Goal: Task Accomplishment & Management: Use online tool/utility

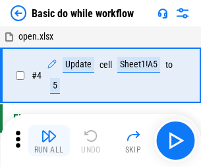
click at [49, 140] on img "button" at bounding box center [49, 136] width 16 height 16
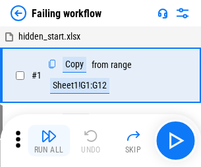
click at [49, 140] on img "button" at bounding box center [49, 136] width 16 height 16
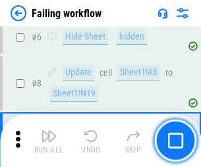
scroll to position [279, 0]
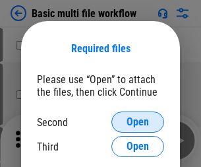
click at [138, 122] on span "Open" at bounding box center [137, 122] width 22 height 11
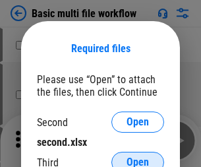
click at [138, 157] on span "Open" at bounding box center [137, 162] width 22 height 11
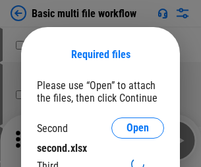
scroll to position [6, 0]
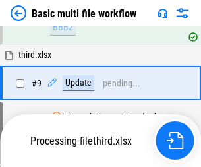
scroll to position [458, 0]
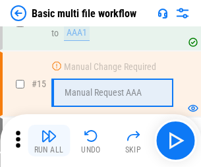
click at [49, 140] on img "button" at bounding box center [49, 136] width 16 height 16
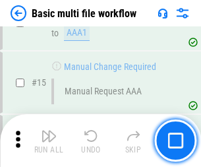
scroll to position [876, 0]
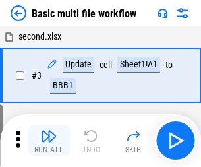
click at [49, 140] on img "button" at bounding box center [49, 136] width 16 height 16
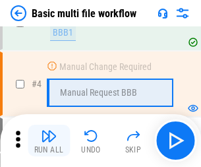
click at [49, 140] on img "button" at bounding box center [49, 136] width 16 height 16
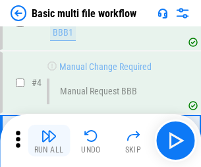
click at [49, 140] on img "button" at bounding box center [49, 136] width 16 height 16
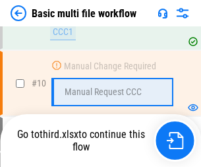
scroll to position [617, 0]
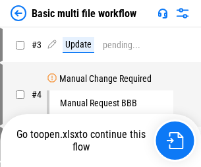
scroll to position [53, 0]
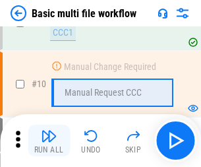
click at [49, 140] on img "button" at bounding box center [49, 136] width 16 height 16
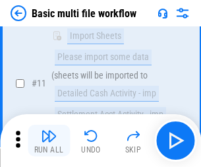
click at [49, 140] on img "button" at bounding box center [49, 136] width 16 height 16
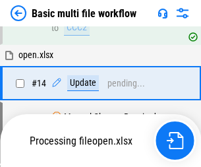
scroll to position [689, 0]
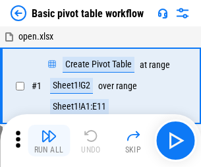
click at [49, 140] on img "button" at bounding box center [49, 136] width 16 height 16
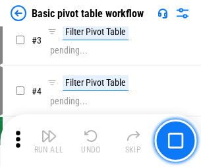
scroll to position [315, 0]
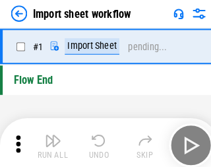
click at [49, 140] on img "button" at bounding box center [51, 136] width 16 height 16
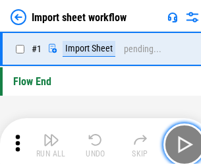
scroll to position [5, 0]
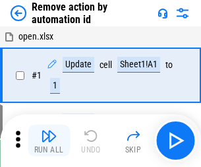
click at [49, 140] on img "button" at bounding box center [49, 136] width 16 height 16
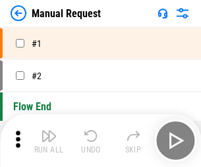
click at [49, 140] on img "button" at bounding box center [49, 136] width 16 height 16
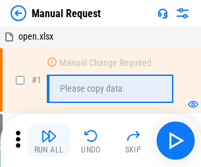
click at [49, 140] on img "button" at bounding box center [49, 136] width 16 height 16
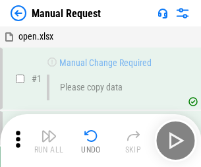
scroll to position [45, 0]
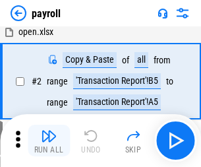
click at [49, 140] on img "button" at bounding box center [49, 136] width 16 height 16
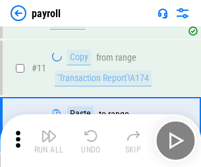
scroll to position [95, 0]
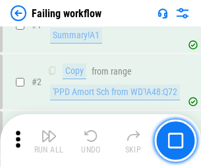
scroll to position [213, 0]
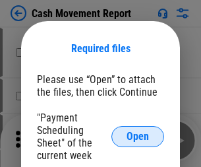
click at [138, 136] on span "Open" at bounding box center [137, 136] width 22 height 11
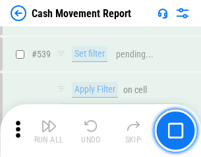
scroll to position [5843, 0]
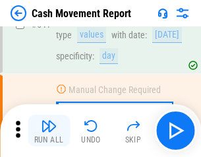
click at [49, 130] on img "button" at bounding box center [49, 126] width 16 height 16
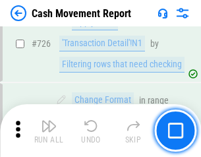
scroll to position [6869, 0]
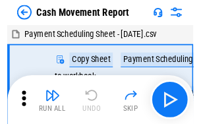
scroll to position [24, 0]
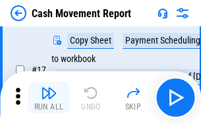
click at [49, 97] on img "button" at bounding box center [49, 93] width 16 height 16
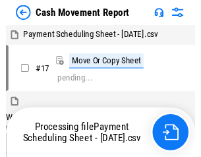
scroll to position [7, 0]
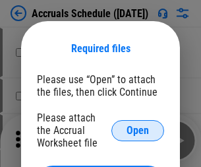
click at [138, 130] on span "Open" at bounding box center [137, 130] width 22 height 11
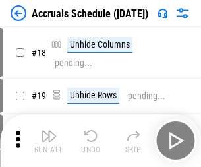
scroll to position [126, 0]
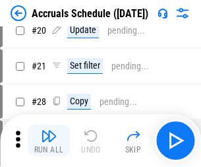
click at [49, 140] on img "button" at bounding box center [49, 136] width 16 height 16
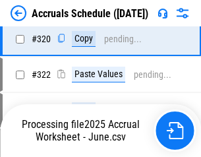
scroll to position [2449, 0]
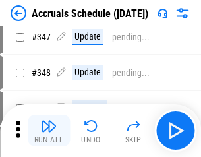
click at [49, 130] on img "button" at bounding box center [49, 126] width 16 height 16
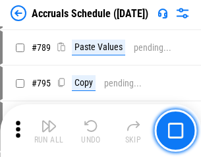
scroll to position [5531, 0]
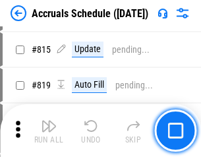
click at [49, 130] on img "button" at bounding box center [49, 126] width 16 height 16
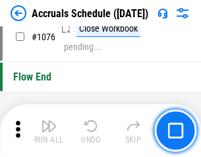
scroll to position [7885, 0]
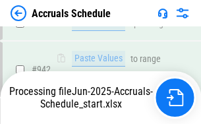
scroll to position [7241, 0]
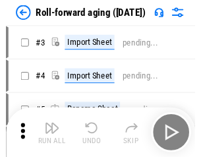
scroll to position [2, 0]
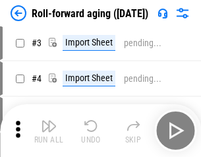
click at [49, 130] on img "button" at bounding box center [49, 126] width 16 height 16
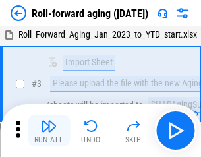
click at [49, 130] on img "button" at bounding box center [49, 126] width 16 height 16
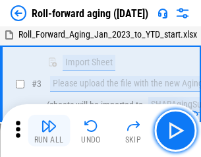
scroll to position [85, 0]
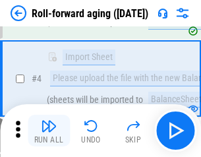
click at [49, 130] on img "button" at bounding box center [49, 126] width 16 height 16
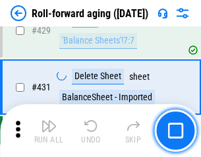
scroll to position [4565, 0]
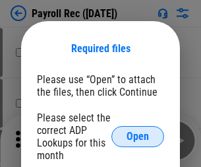
click at [138, 136] on span "Open" at bounding box center [137, 136] width 22 height 11
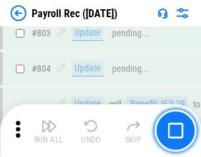
scroll to position [8365, 0]
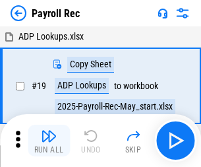
click at [49, 140] on img "button" at bounding box center [49, 136] width 16 height 16
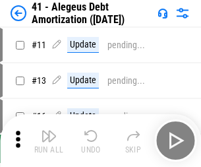
click at [49, 140] on img "button" at bounding box center [49, 136] width 16 height 16
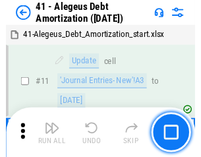
scroll to position [163, 0]
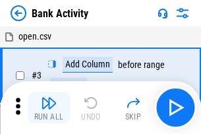
click at [49, 107] on img "button" at bounding box center [49, 103] width 16 height 16
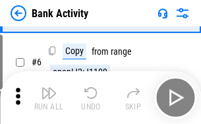
scroll to position [70, 0]
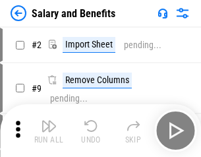
click at [49, 130] on img "button" at bounding box center [49, 126] width 16 height 16
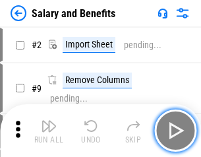
scroll to position [18, 0]
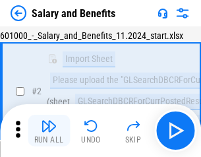
click at [49, 130] on img "button" at bounding box center [49, 126] width 16 height 16
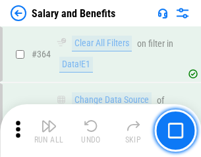
scroll to position [6200, 0]
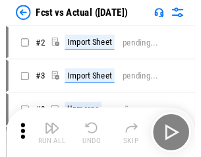
scroll to position [17, 0]
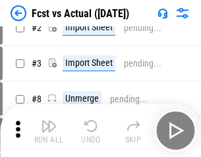
click at [49, 130] on img "button" at bounding box center [49, 126] width 16 height 16
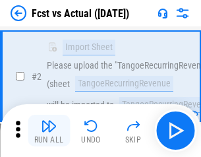
click at [49, 130] on img "button" at bounding box center [49, 126] width 16 height 16
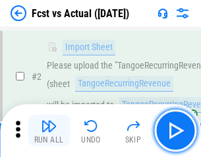
scroll to position [123, 0]
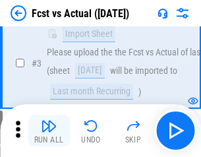
click at [49, 130] on img "button" at bounding box center [49, 126] width 16 height 16
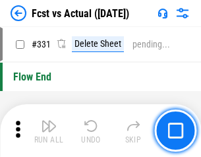
scroll to position [6302, 0]
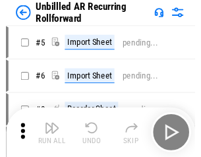
scroll to position [28, 0]
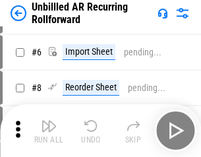
click at [49, 130] on img "button" at bounding box center [49, 126] width 16 height 16
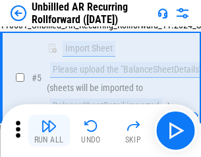
click at [49, 130] on img "button" at bounding box center [49, 126] width 16 height 16
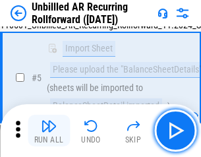
scroll to position [124, 0]
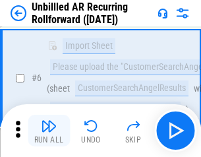
click at [49, 130] on img "button" at bounding box center [49, 126] width 16 height 16
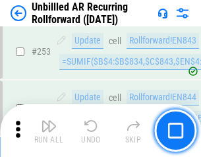
scroll to position [4472, 0]
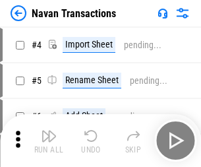
click at [49, 130] on img "button" at bounding box center [49, 136] width 16 height 16
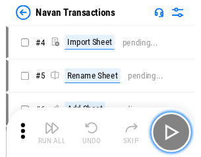
scroll to position [21, 0]
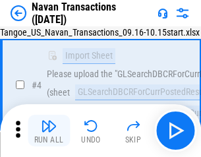
click at [49, 130] on img "button" at bounding box center [49, 126] width 16 height 16
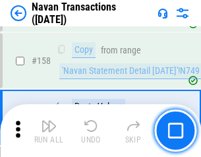
scroll to position [4269, 0]
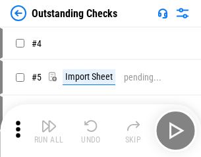
click at [49, 130] on img "button" at bounding box center [49, 126] width 16 height 16
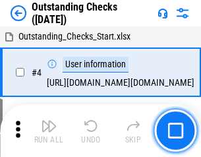
scroll to position [55, 0]
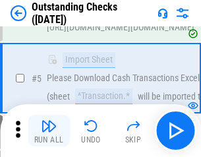
click at [49, 130] on img "button" at bounding box center [49, 126] width 16 height 16
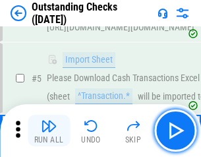
scroll to position [138, 0]
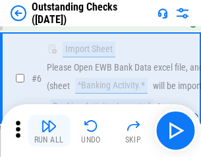
click at [49, 130] on img "button" at bounding box center [49, 126] width 16 height 16
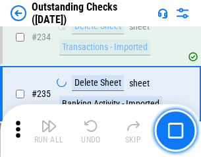
scroll to position [3998, 0]
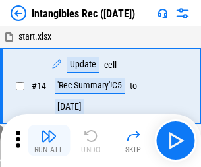
click at [49, 140] on img "button" at bounding box center [49, 136] width 16 height 16
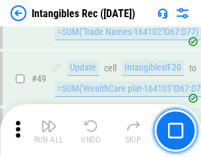
scroll to position [513, 0]
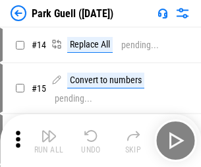
click at [49, 130] on img "button" at bounding box center [49, 136] width 16 height 16
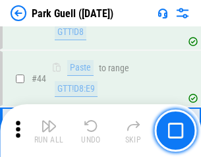
scroll to position [1646, 0]
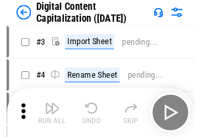
scroll to position [38, 0]
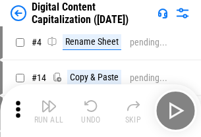
click at [49, 111] on img "button" at bounding box center [49, 106] width 16 height 16
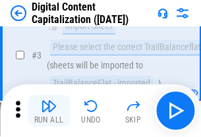
click at [49, 111] on img "button" at bounding box center [49, 106] width 16 height 16
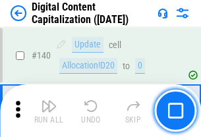
scroll to position [1396, 0]
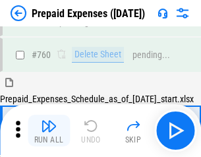
click at [49, 130] on img "button" at bounding box center [49, 126] width 16 height 16
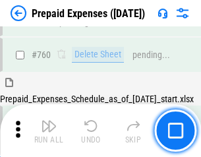
scroll to position [3649, 0]
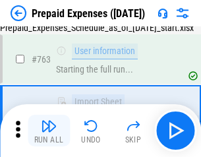
click at [49, 130] on img "button" at bounding box center [49, 126] width 16 height 16
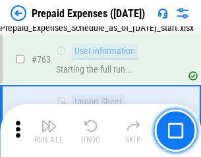
scroll to position [3727, 0]
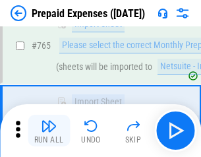
click at [49, 130] on img "button" at bounding box center [49, 126] width 16 height 16
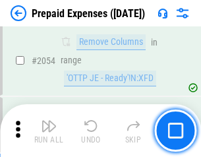
scroll to position [13762, 0]
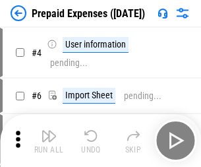
click at [49, 140] on img "button" at bounding box center [49, 136] width 16 height 16
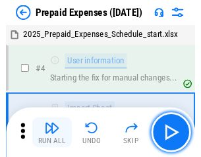
scroll to position [58, 0]
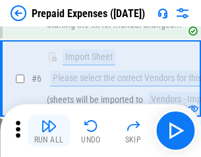
click at [49, 130] on img "button" at bounding box center [49, 126] width 16 height 16
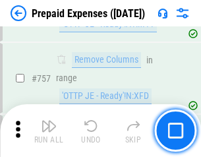
scroll to position [4691, 0]
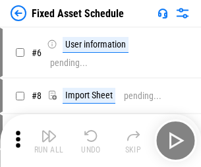
click at [49, 140] on img "button" at bounding box center [49, 136] width 16 height 16
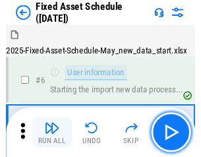
scroll to position [71, 0]
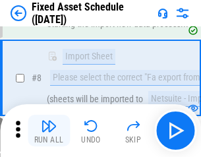
click at [49, 130] on img "button" at bounding box center [49, 126] width 16 height 16
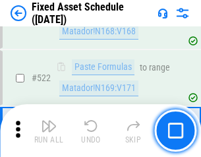
scroll to position [4576, 0]
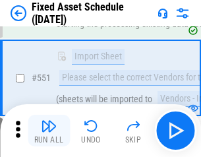
click at [49, 130] on img "button" at bounding box center [49, 126] width 16 height 16
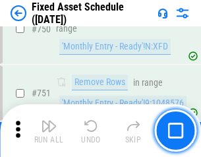
scroll to position [6419, 0]
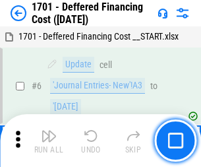
scroll to position [158, 0]
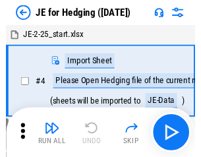
scroll to position [2, 0]
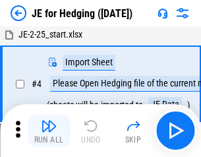
click at [49, 130] on img "button" at bounding box center [49, 126] width 16 height 16
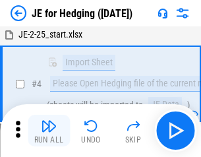
click at [49, 130] on img "button" at bounding box center [49, 126] width 16 height 16
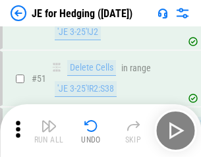
scroll to position [853, 0]
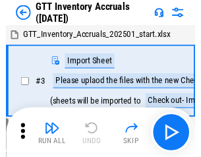
scroll to position [2, 0]
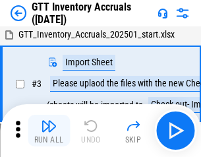
click at [49, 130] on img "button" at bounding box center [49, 126] width 16 height 16
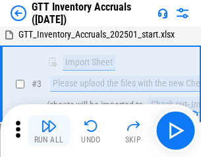
click at [49, 130] on img "button" at bounding box center [49, 126] width 16 height 16
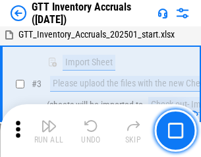
scroll to position [85, 0]
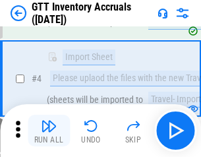
click at [49, 130] on img "button" at bounding box center [49, 126] width 16 height 16
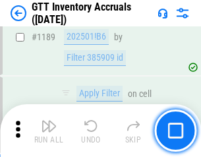
scroll to position [10751, 0]
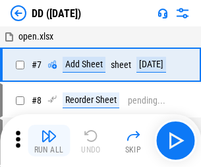
click at [49, 140] on img "button" at bounding box center [49, 136] width 16 height 16
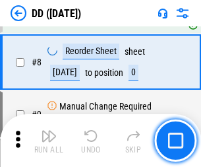
scroll to position [127, 0]
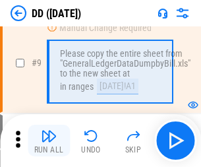
click at [49, 140] on img "button" at bounding box center [49, 136] width 16 height 16
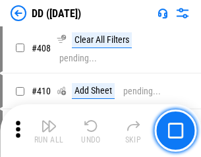
scroll to position [5891, 0]
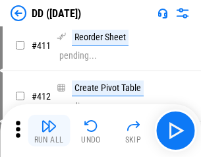
click at [49, 130] on img "button" at bounding box center [49, 126] width 16 height 16
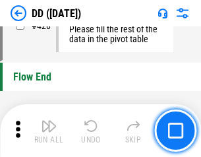
scroll to position [6301, 0]
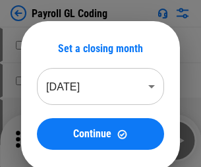
click at [49, 140] on img "button" at bounding box center [49, 136] width 16 height 16
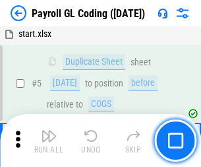
scroll to position [158, 0]
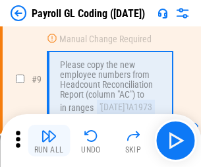
click at [49, 140] on img "button" at bounding box center [49, 136] width 16 height 16
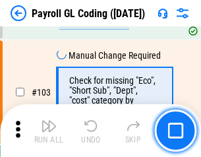
scroll to position [3089, 0]
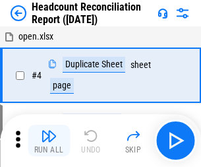
click at [49, 140] on img "button" at bounding box center [49, 136] width 16 height 16
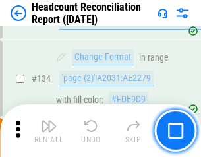
scroll to position [1583, 0]
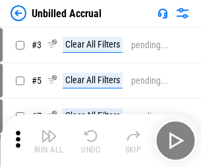
click at [49, 140] on img "button" at bounding box center [49, 136] width 16 height 16
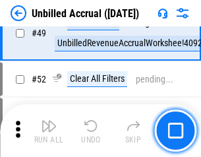
scroll to position [1194, 0]
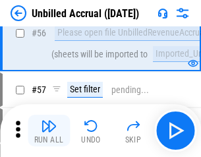
click at [49, 130] on img "button" at bounding box center [49, 126] width 16 height 16
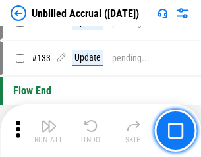
scroll to position [3922, 0]
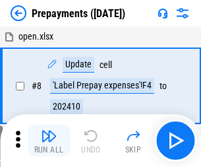
click at [49, 140] on img "button" at bounding box center [49, 136] width 16 height 16
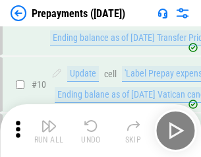
scroll to position [82, 0]
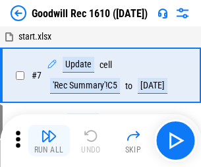
click at [49, 140] on img "button" at bounding box center [49, 136] width 16 height 16
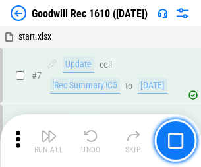
scroll to position [225, 0]
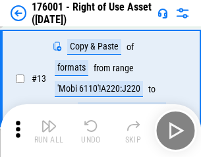
scroll to position [85, 0]
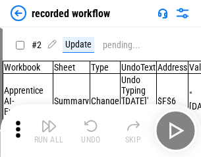
click at [49, 130] on img "button" at bounding box center [49, 126] width 16 height 16
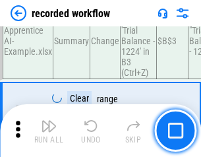
scroll to position [4115, 0]
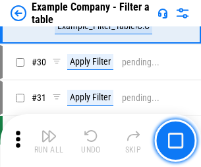
scroll to position [1205, 0]
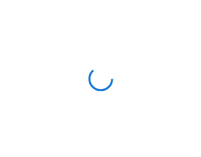
scroll to position [20, 0]
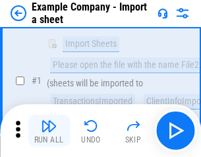
click at [49, 130] on img "button" at bounding box center [49, 126] width 16 height 16
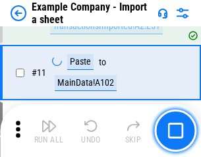
scroll to position [291, 0]
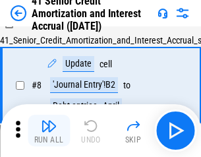
click at [49, 130] on img "button" at bounding box center [49, 126] width 16 height 16
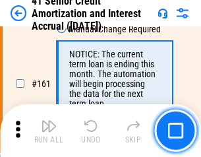
click at [49, 130] on img "button" at bounding box center [49, 126] width 16 height 16
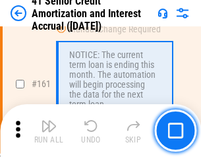
scroll to position [1408, 0]
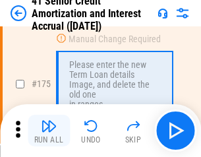
click at [49, 130] on img "button" at bounding box center [49, 126] width 16 height 16
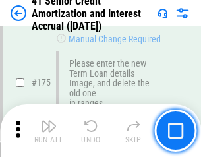
scroll to position [1542, 0]
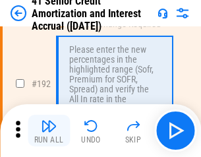
click at [49, 130] on img "button" at bounding box center [49, 126] width 16 height 16
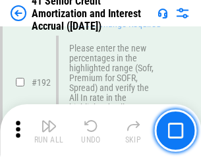
scroll to position [1680, 0]
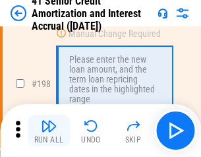
click at [49, 130] on img "button" at bounding box center [49, 126] width 16 height 16
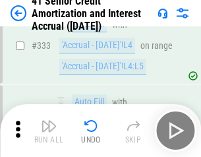
scroll to position [3363, 0]
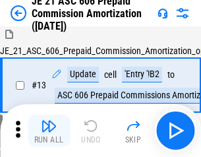
click at [49, 130] on img "button" at bounding box center [49, 126] width 16 height 16
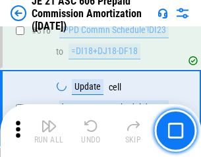
scroll to position [2458, 0]
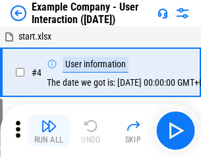
click at [49, 130] on img "button" at bounding box center [49, 126] width 16 height 16
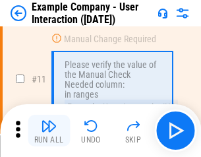
click at [49, 130] on img "button" at bounding box center [49, 126] width 16 height 16
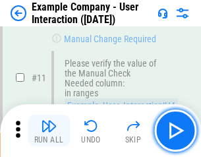
scroll to position [285, 0]
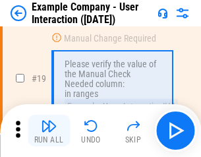
click at [49, 130] on img "button" at bounding box center [49, 126] width 16 height 16
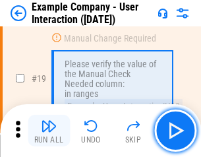
click at [49, 130] on img "button" at bounding box center [49, 126] width 16 height 16
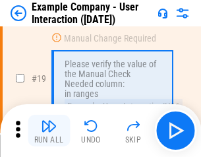
click at [49, 130] on img "button" at bounding box center [49, 126] width 16 height 16
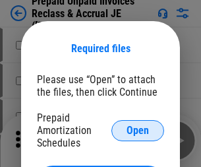
click at [138, 130] on span "Open" at bounding box center [137, 130] width 22 height 11
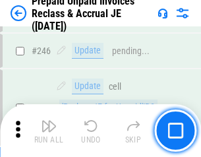
scroll to position [1777, 0]
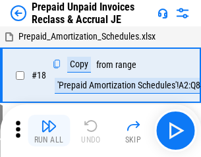
click at [49, 130] on img "button" at bounding box center [49, 126] width 16 height 16
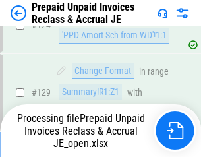
scroll to position [955, 0]
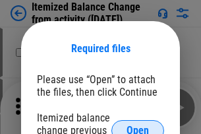
click at [138, 125] on span "Open" at bounding box center [137, 130] width 22 height 11
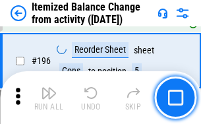
scroll to position [2534, 0]
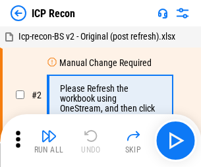
scroll to position [6, 0]
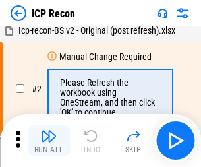
click at [49, 140] on img "button" at bounding box center [49, 136] width 16 height 16
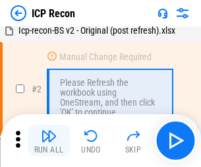
click at [49, 140] on img "button" at bounding box center [49, 136] width 16 height 16
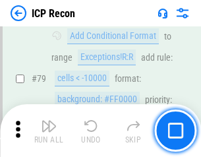
scroll to position [1290, 0]
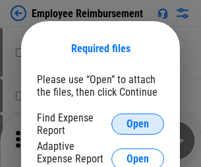
click at [138, 124] on span "Open" at bounding box center [137, 123] width 22 height 11
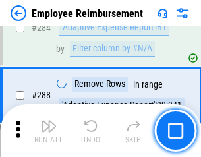
scroll to position [3579, 0]
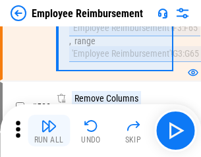
click at [49, 130] on img "button" at bounding box center [49, 126] width 16 height 16
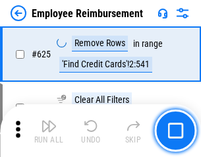
scroll to position [7883, 0]
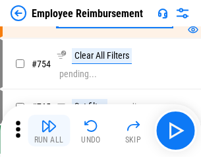
click at [49, 130] on img "button" at bounding box center [49, 126] width 16 height 16
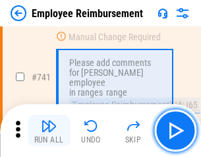
scroll to position [9237, 0]
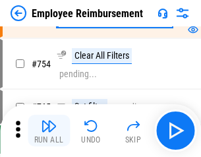
click at [49, 130] on img "button" at bounding box center [49, 126] width 16 height 16
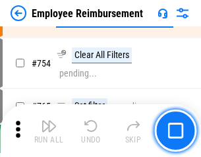
click at [49, 130] on img "button" at bounding box center [49, 126] width 16 height 16
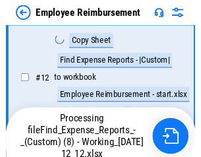
scroll to position [268, 0]
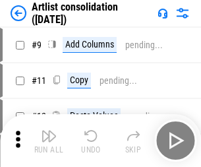
click at [49, 140] on img "button" at bounding box center [49, 136] width 16 height 16
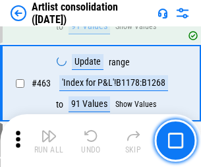
scroll to position [5765, 0]
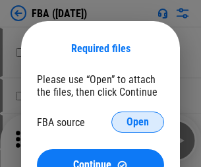
click at [138, 122] on span "Open" at bounding box center [137, 122] width 22 height 11
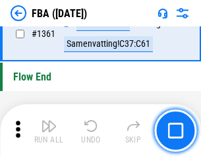
scroll to position [14139, 0]
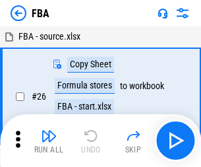
scroll to position [13, 0]
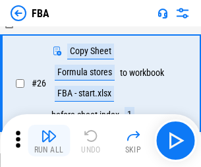
click at [49, 140] on img "button" at bounding box center [49, 136] width 16 height 16
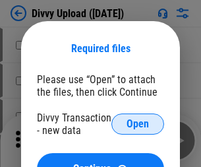
click at [138, 124] on span "Open" at bounding box center [137, 123] width 22 height 11
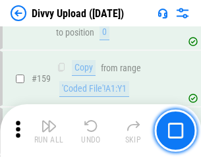
scroll to position [1363, 0]
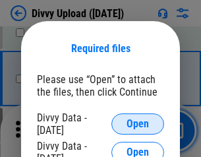
click at [138, 124] on span "Open" at bounding box center [137, 123] width 22 height 11
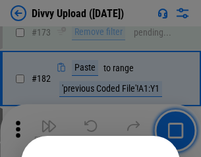
scroll to position [1478, 0]
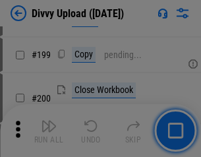
scroll to position [1914, 0]
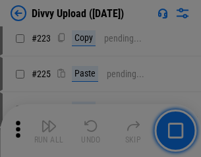
scroll to position [2627, 0]
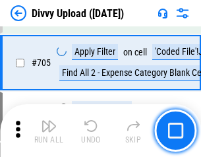
scroll to position [9006, 0]
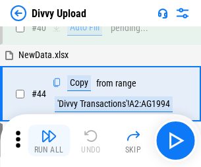
click at [49, 140] on img "button" at bounding box center [49, 136] width 16 height 16
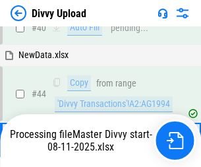
scroll to position [145, 0]
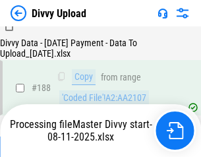
scroll to position [1550, 0]
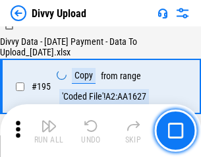
scroll to position [1840, 0]
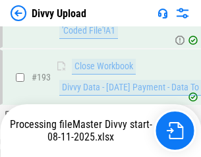
scroll to position [1840, 0]
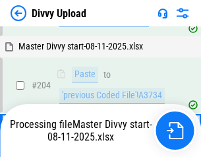
scroll to position [2197, 0]
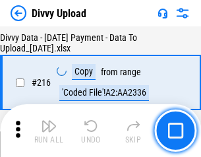
scroll to position [2711, 0]
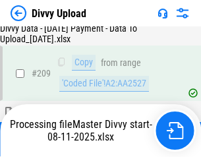
scroll to position [2421, 0]
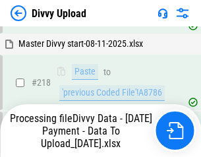
scroll to position [2925, 0]
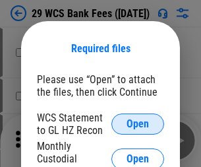
click at [138, 124] on span "Open" at bounding box center [137, 123] width 22 height 11
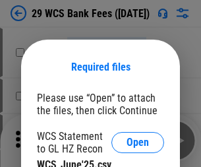
scroll to position [18, 0]
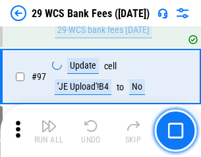
scroll to position [1283, 0]
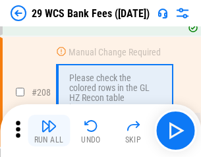
click at [49, 130] on img "button" at bounding box center [49, 126] width 16 height 16
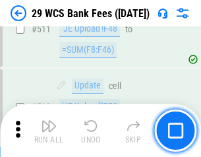
scroll to position [6624, 0]
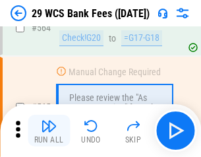
click at [49, 130] on img "button" at bounding box center [49, 126] width 16 height 16
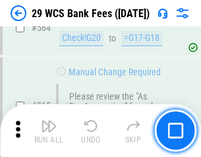
scroll to position [7120, 0]
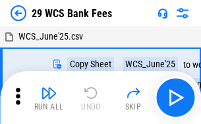
scroll to position [24, 0]
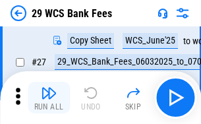
click at [49, 97] on img "button" at bounding box center [49, 93] width 16 height 16
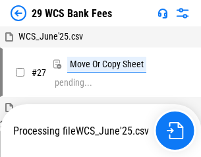
scroll to position [7, 0]
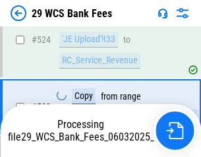
scroll to position [7029, 0]
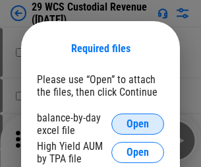
click at [138, 124] on span "Open" at bounding box center [137, 123] width 22 height 11
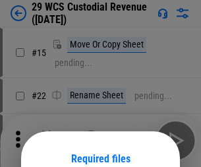
scroll to position [110, 0]
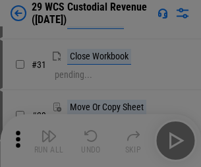
scroll to position [282, 0]
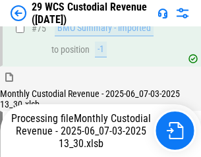
scroll to position [1375, 0]
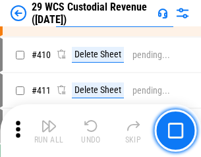
click at [49, 130] on img "button" at bounding box center [49, 126] width 16 height 16
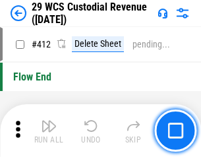
scroll to position [6288, 0]
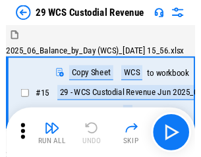
scroll to position [32, 0]
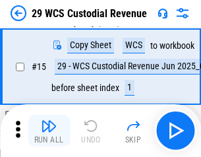
click at [49, 130] on img "button" at bounding box center [49, 126] width 16 height 16
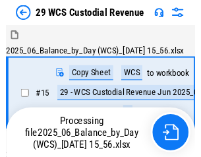
scroll to position [32, 0]
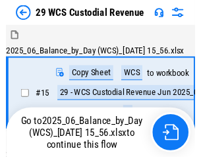
scroll to position [24, 0]
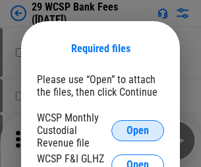
click at [138, 130] on span "Open" at bounding box center [137, 130] width 22 height 11
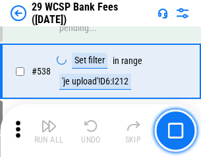
scroll to position [5058, 0]
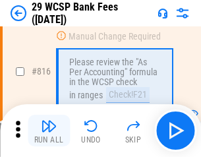
click at [49, 130] on img "button" at bounding box center [49, 126] width 16 height 16
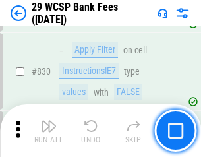
scroll to position [8353, 0]
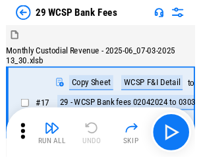
scroll to position [32, 0]
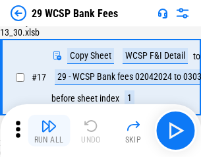
click at [49, 130] on img "button" at bounding box center [49, 126] width 16 height 16
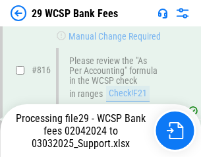
scroll to position [8028, 0]
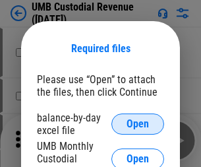
click at [138, 124] on span "Open" at bounding box center [137, 123] width 22 height 11
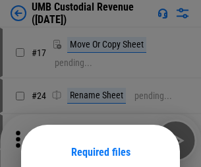
scroll to position [103, 0]
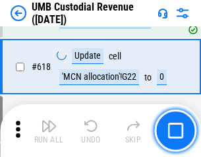
scroll to position [6783, 0]
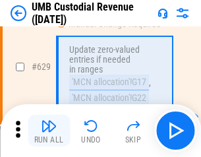
click at [49, 130] on img "button" at bounding box center [49, 126] width 16 height 16
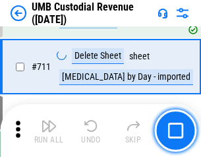
scroll to position [8014, 0]
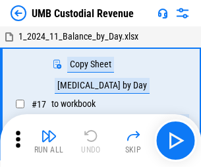
scroll to position [10, 0]
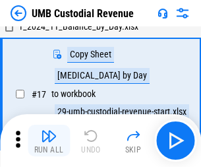
click at [49, 140] on img "button" at bounding box center [49, 136] width 16 height 16
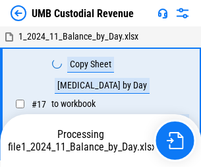
scroll to position [10, 0]
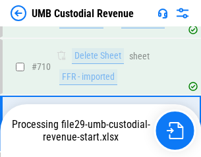
scroll to position [7927, 0]
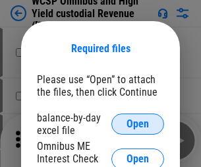
click at [138, 124] on span "Open" at bounding box center [137, 123] width 22 height 11
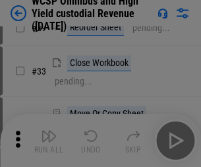
scroll to position [301, 0]
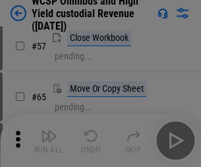
scroll to position [574, 0]
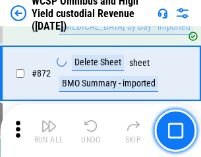
scroll to position [11143, 0]
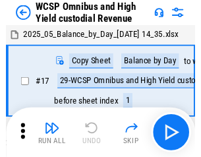
scroll to position [7, 0]
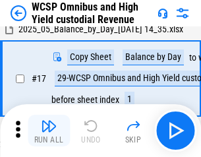
click at [49, 130] on img "button" at bounding box center [49, 126] width 16 height 16
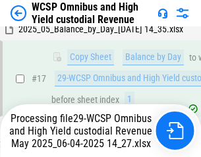
scroll to position [274, 0]
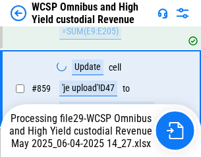
scroll to position [10999, 0]
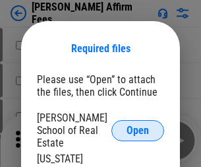
click at [138, 125] on span "Open" at bounding box center [137, 130] width 22 height 11
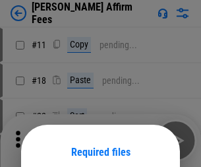
scroll to position [103, 0]
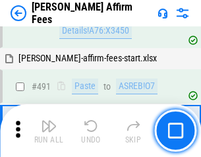
scroll to position [3580, 0]
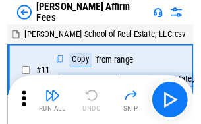
scroll to position [13, 0]
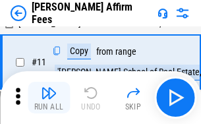
click at [49, 97] on img "button" at bounding box center [49, 93] width 16 height 16
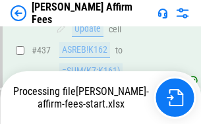
scroll to position [3453, 0]
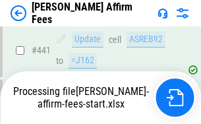
scroll to position [3453, 0]
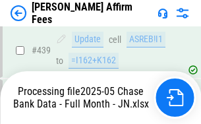
scroll to position [3453, 0]
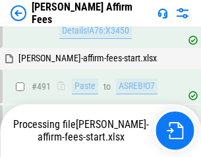
scroll to position [3580, 0]
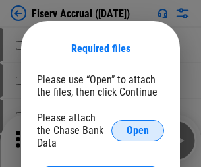
click at [138, 125] on span "Open" at bounding box center [137, 130] width 22 height 11
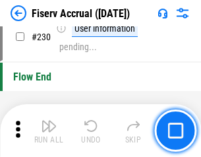
scroll to position [4172, 0]
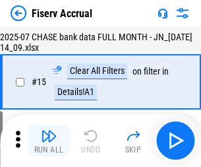
click at [49, 140] on img "button" at bounding box center [49, 136] width 16 height 16
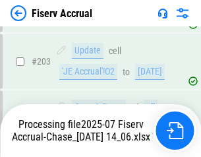
scroll to position [3725, 0]
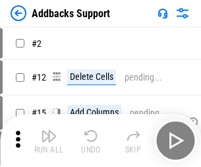
click at [49, 130] on img "button" at bounding box center [49, 136] width 16 height 16
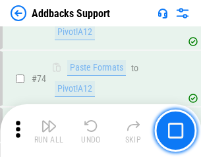
scroll to position [959, 0]
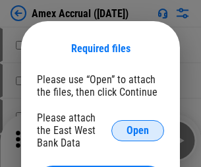
click at [138, 130] on span "Open" at bounding box center [137, 130] width 22 height 11
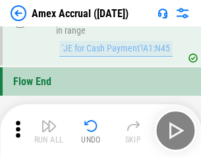
scroll to position [4100, 0]
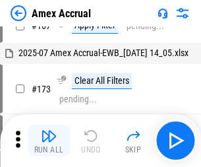
click at [49, 140] on img "button" at bounding box center [49, 136] width 16 height 16
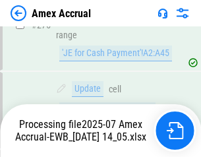
scroll to position [4085, 0]
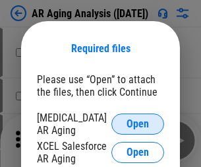
click at [138, 122] on span "Open" at bounding box center [137, 123] width 22 height 11
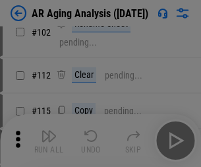
scroll to position [181, 0]
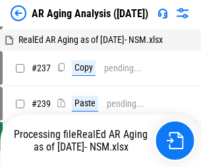
scroll to position [13, 0]
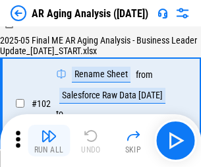
click at [49, 140] on img "button" at bounding box center [49, 136] width 16 height 16
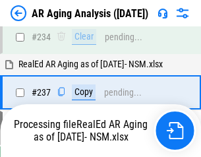
scroll to position [2041, 0]
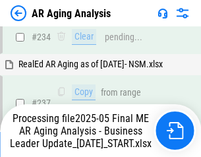
scroll to position [2026, 0]
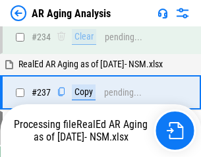
scroll to position [2026, 0]
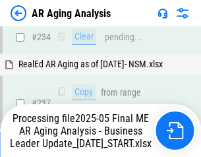
scroll to position [2026, 0]
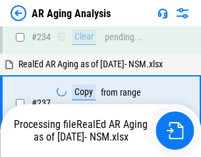
scroll to position [2080, 0]
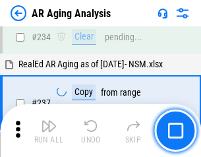
scroll to position [2026, 0]
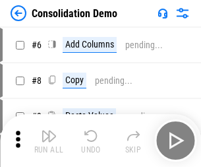
click at [49, 140] on img "button" at bounding box center [49, 136] width 16 height 16
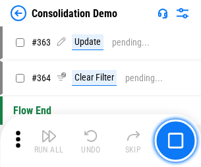
scroll to position [4413, 0]
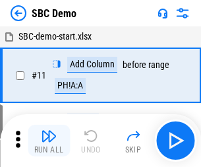
click at [49, 140] on img "button" at bounding box center [49, 136] width 16 height 16
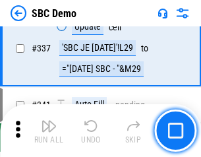
scroll to position [3463, 0]
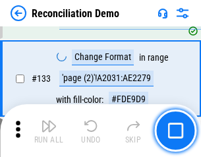
scroll to position [1563, 0]
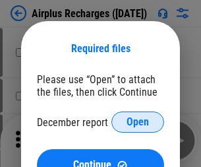
click at [138, 122] on span "Open" at bounding box center [137, 122] width 22 height 11
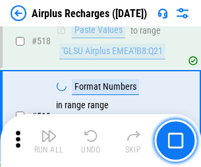
scroll to position [5665, 0]
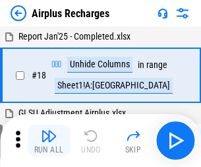
click at [49, 140] on img "button" at bounding box center [49, 136] width 16 height 16
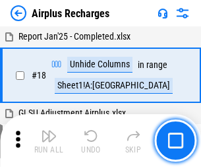
scroll to position [58, 0]
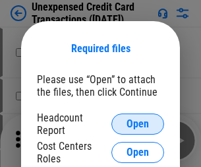
click at [138, 124] on span "Open" at bounding box center [137, 123] width 22 height 11
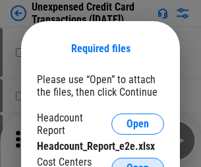
click at [138, 163] on span "Open" at bounding box center [137, 168] width 22 height 11
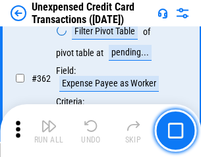
scroll to position [3386, 0]
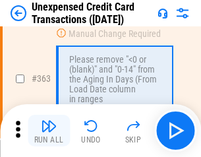
click at [49, 130] on img "button" at bounding box center [49, 126] width 16 height 16
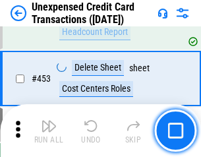
scroll to position [4490, 0]
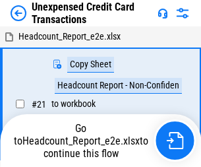
scroll to position [20, 0]
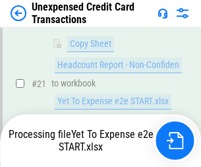
scroll to position [214, 0]
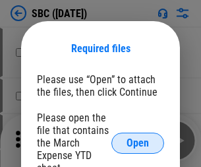
click at [138, 142] on span "Open" at bounding box center [137, 143] width 22 height 11
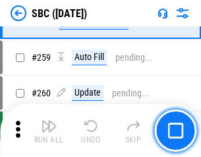
scroll to position [2573, 0]
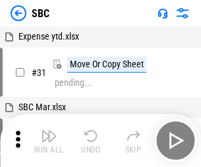
scroll to position [13, 0]
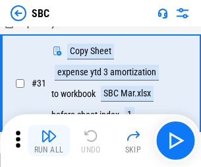
click at [49, 140] on img "button" at bounding box center [49, 136] width 16 height 16
